Goal: Information Seeking & Learning: Learn about a topic

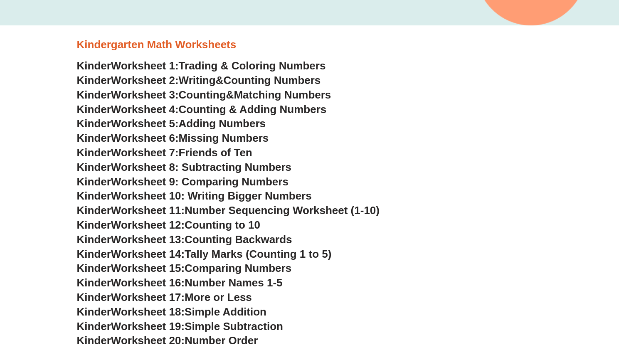
scroll to position [251, 0]
click at [228, 154] on span "Friends of Ten" at bounding box center [216, 152] width 74 height 12
click at [185, 259] on span "Worksheet 14:" at bounding box center [148, 253] width 74 height 12
click at [148, 254] on span "Worksheet 14:" at bounding box center [148, 253] width 74 height 12
click at [205, 254] on span "Tally Marks (Counting 1 to 5)" at bounding box center [258, 253] width 147 height 12
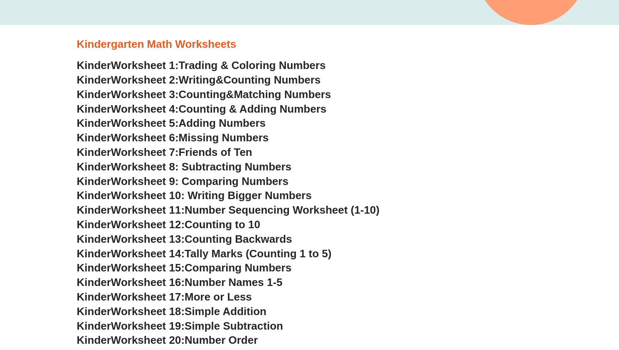
click at [215, 198] on span "Worksheet 10: Writing Bigger Numbers" at bounding box center [211, 195] width 201 height 12
click at [223, 177] on span "Worksheet 9: Comparing Numbers" at bounding box center [200, 181] width 178 height 12
click at [217, 165] on span "Worksheet 8: Subtracting Numbers" at bounding box center [201, 167] width 180 height 12
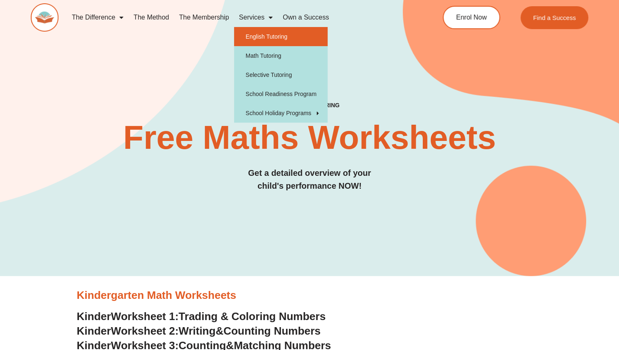
click at [259, 32] on link "English Tutoring" at bounding box center [281, 36] width 94 height 19
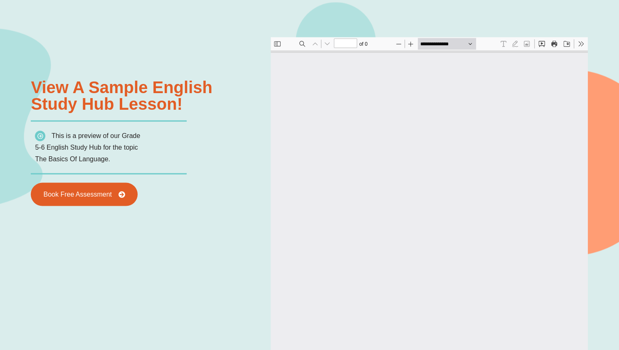
scroll to position [732, 0]
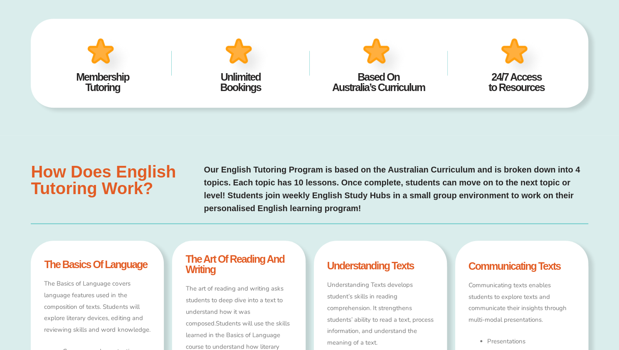
type input "*"
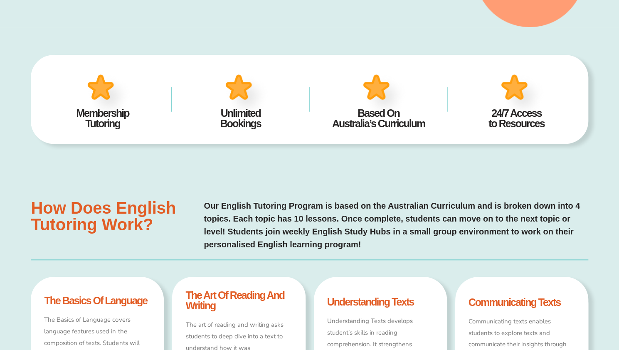
scroll to position [0, 0]
